Goal: Information Seeking & Learning: Learn about a topic

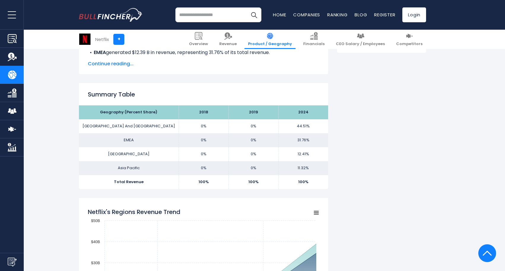
scroll to position [143, 0]
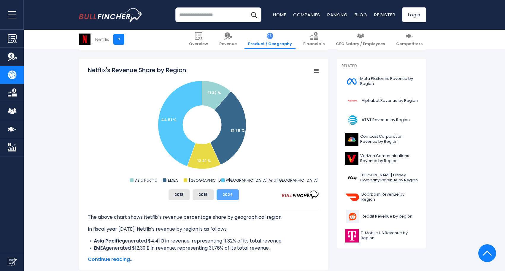
click at [217, 194] on button "2024" at bounding box center [227, 194] width 22 height 11
click at [213, 194] on div "2018 2019 2024" at bounding box center [203, 194] width 231 height 11
click at [205, 195] on button "2019" at bounding box center [202, 194] width 21 height 11
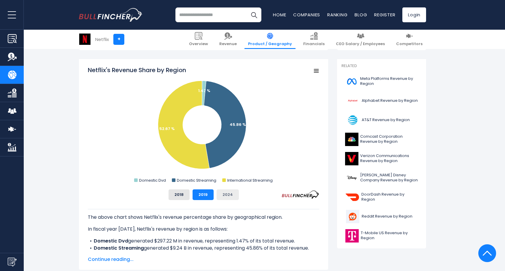
click at [224, 194] on button "2024" at bounding box center [227, 194] width 22 height 11
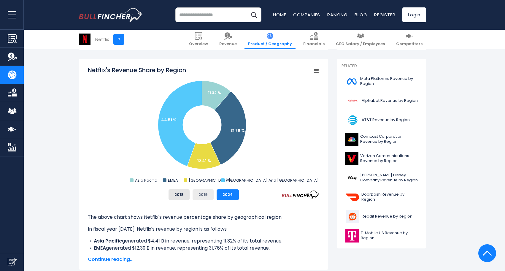
click at [213, 194] on button "2019" at bounding box center [202, 194] width 21 height 11
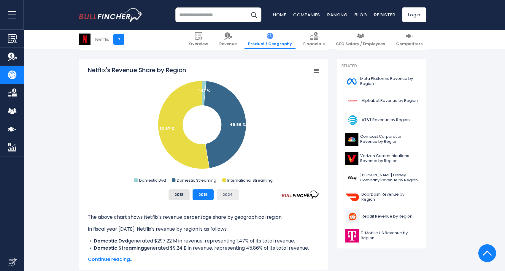
scroll to position [174, 0]
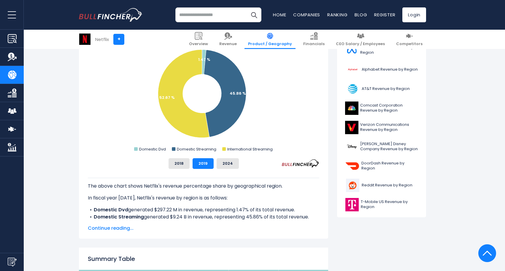
click at [224, 170] on div "The above chart shows Netflix's revenue percentage share by geographical region…" at bounding box center [203, 195] width 231 height 52
click at [224, 168] on button "2024" at bounding box center [227, 163] width 22 height 11
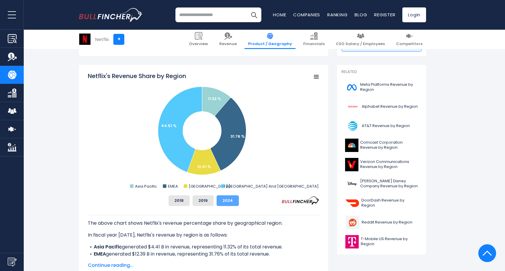
scroll to position [138, 0]
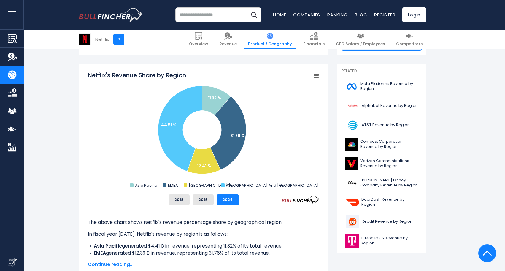
click at [318, 77] on icon "Netflix's Revenue Share by Region" at bounding box center [316, 75] width 4 height 3
click at [318, 77] on div "View Fullscreen Print chart Download PNG Image Download JPEG Image" at bounding box center [296, 103] width 65 height 64
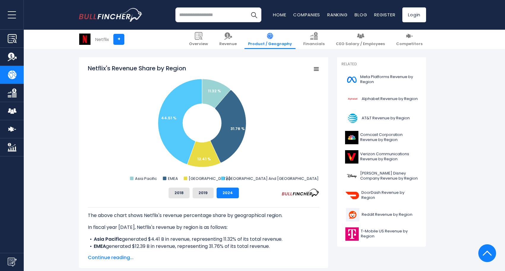
scroll to position [145, 0]
click at [203, 190] on button "2019" at bounding box center [202, 192] width 21 height 11
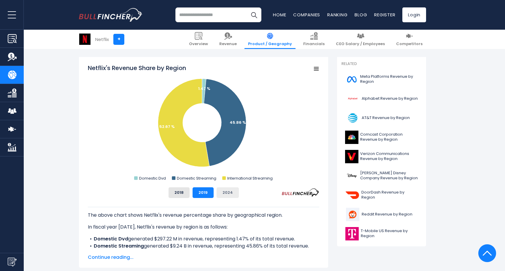
click at [228, 196] on button "2024" at bounding box center [227, 192] width 22 height 11
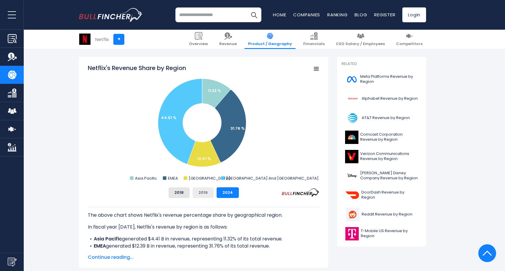
click at [209, 194] on button "2019" at bounding box center [202, 192] width 21 height 11
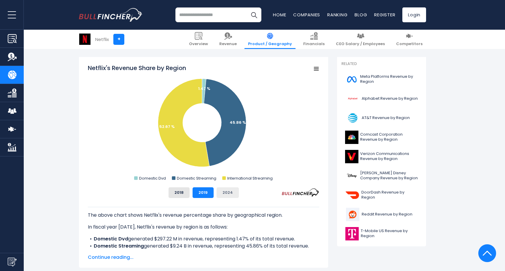
click at [223, 193] on button "2024" at bounding box center [227, 192] width 22 height 11
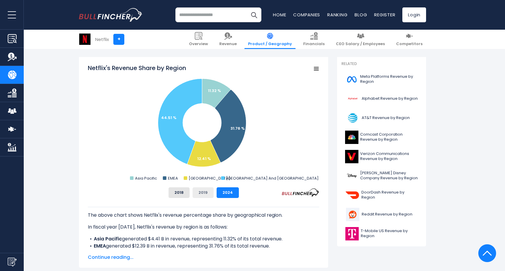
click at [212, 193] on button "2019" at bounding box center [202, 192] width 21 height 11
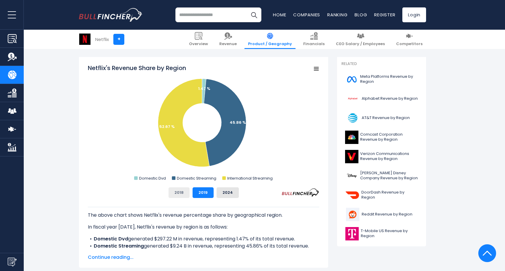
click at [188, 194] on button "2018" at bounding box center [178, 192] width 21 height 11
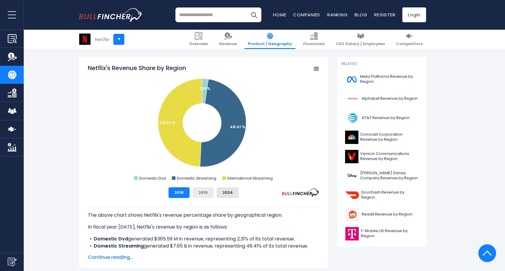
click at [203, 194] on button "2019" at bounding box center [202, 192] width 21 height 11
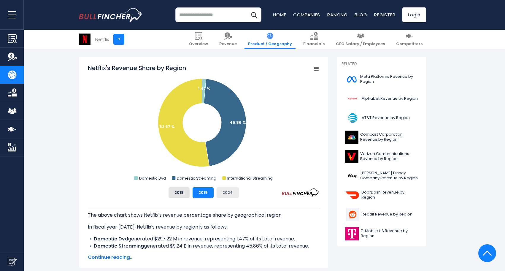
click at [229, 196] on button "2024" at bounding box center [227, 192] width 22 height 11
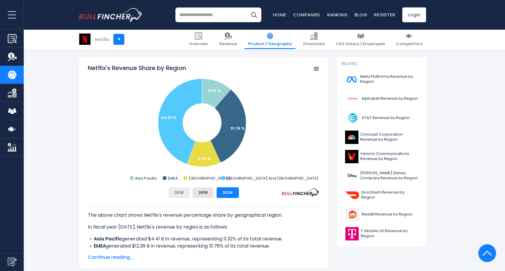
click at [180, 194] on button "2018" at bounding box center [178, 192] width 21 height 11
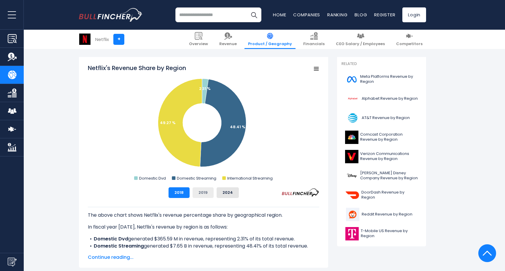
click at [198, 194] on button "2019" at bounding box center [202, 192] width 21 height 11
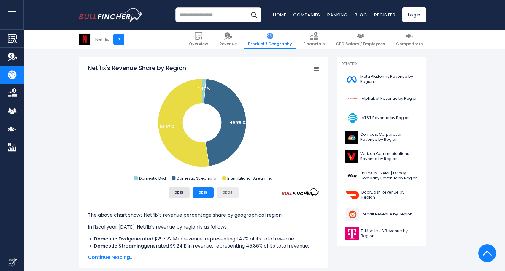
click at [229, 194] on button "2024" at bounding box center [227, 192] width 22 height 11
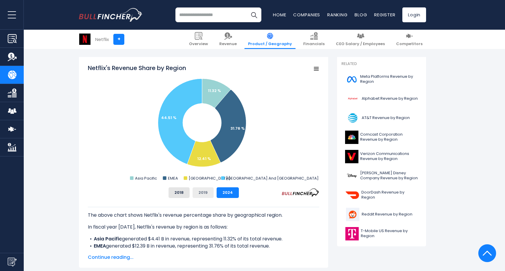
click at [206, 192] on button "2019" at bounding box center [202, 192] width 21 height 11
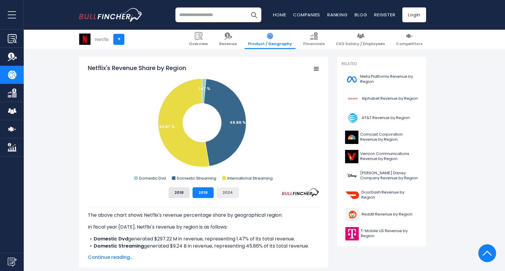
click at [230, 194] on button "2024" at bounding box center [227, 192] width 22 height 11
